Goal: Task Accomplishment & Management: Manage account settings

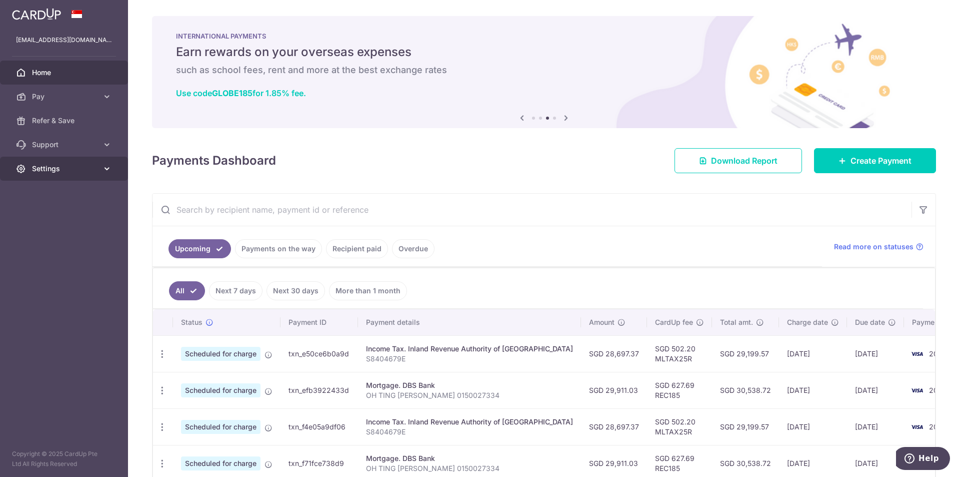
click at [85, 168] on span "Settings" at bounding box center [65, 169] width 66 height 10
click at [65, 212] on span "Logout" at bounding box center [65, 217] width 66 height 10
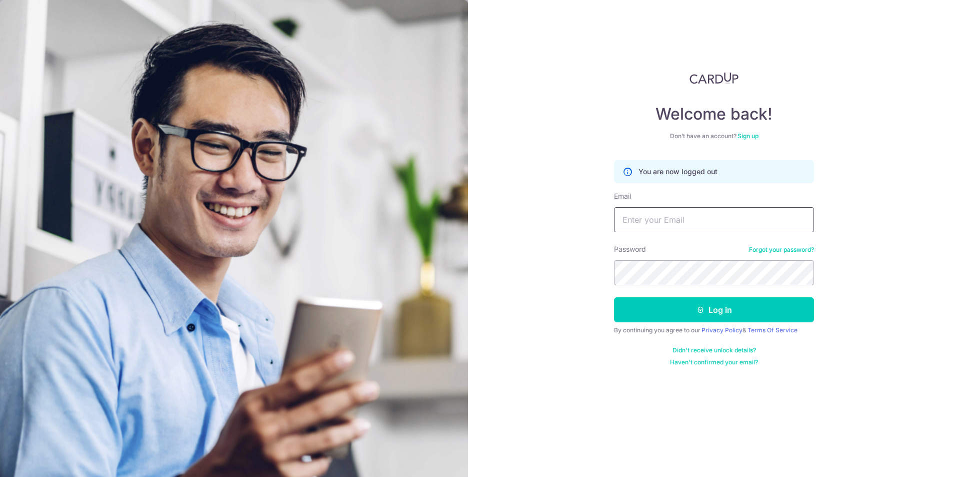
click at [699, 228] on input "Email" at bounding box center [714, 219] width 200 height 25
type input "[EMAIL_ADDRESS][DOMAIN_NAME]"
click at [614, 297] on button "Log in" at bounding box center [714, 309] width 200 height 25
